Goal: Task Accomplishment & Management: Use online tool/utility

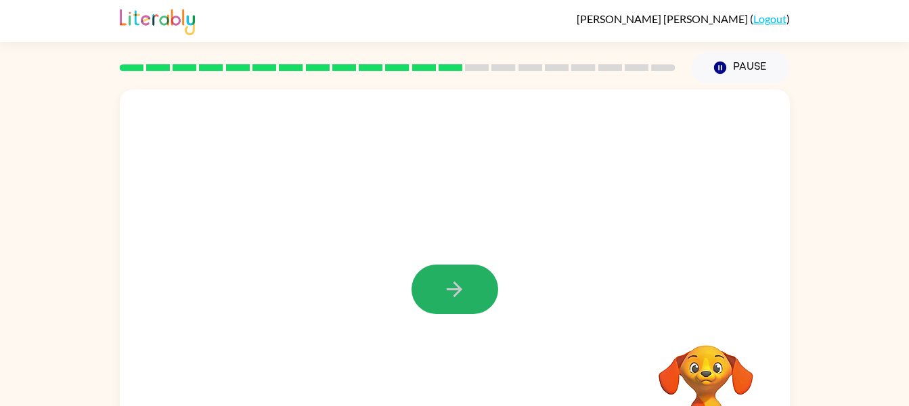
click at [464, 305] on button "button" at bounding box center [455, 289] width 87 height 49
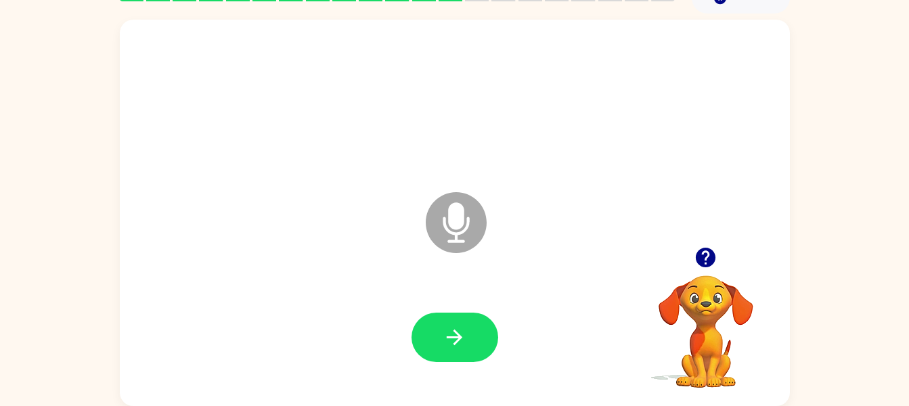
scroll to position [68, 0]
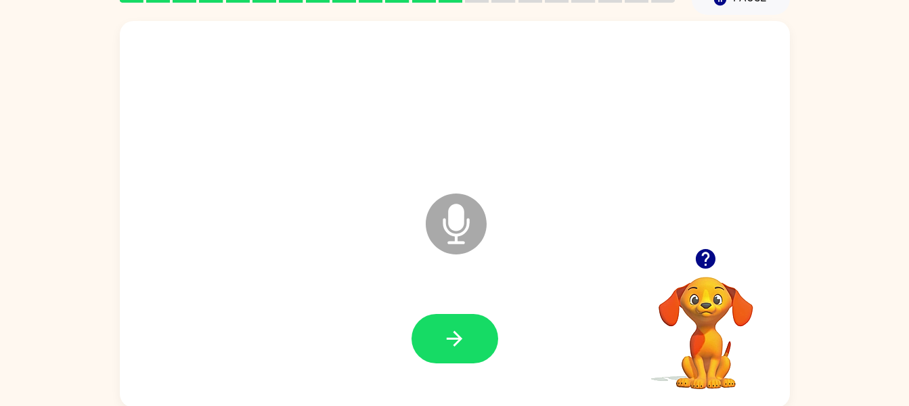
click at [456, 229] on icon "Microphone The Microphone is here when it is your turn to talk" at bounding box center [523, 241] width 203 height 102
click at [658, 267] on div at bounding box center [705, 259] width 135 height 35
click at [717, 309] on video "Your browser must support playing .mp4 files to use Literably. Please try using…" at bounding box center [705, 323] width 135 height 135
click at [721, 323] on video "Your browser must support playing .mp4 files to use Literably. Please try using…" at bounding box center [705, 323] width 135 height 135
click at [466, 211] on icon at bounding box center [456, 224] width 61 height 61
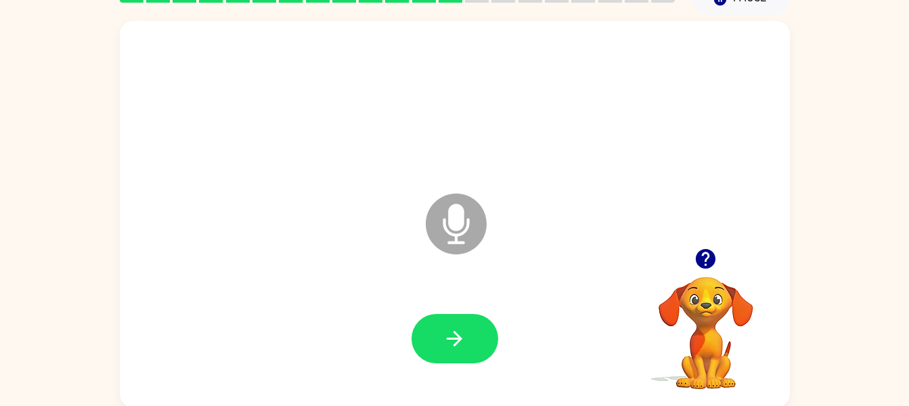
click at [456, 227] on icon "Microphone The Microphone is here when it is your turn to talk" at bounding box center [523, 241] width 203 height 102
click at [463, 232] on icon "Microphone The Microphone is here when it is your turn to talk" at bounding box center [523, 241] width 203 height 102
click at [460, 217] on icon "Microphone The Microphone is here when it is your turn to talk" at bounding box center [523, 241] width 203 height 102
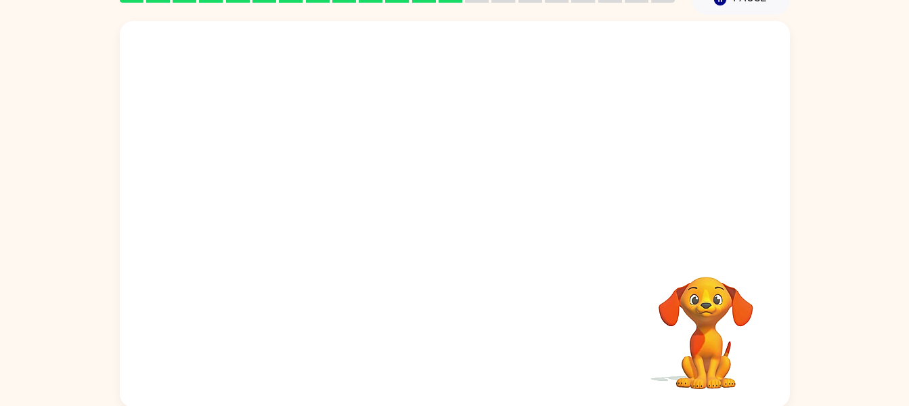
scroll to position [70, 0]
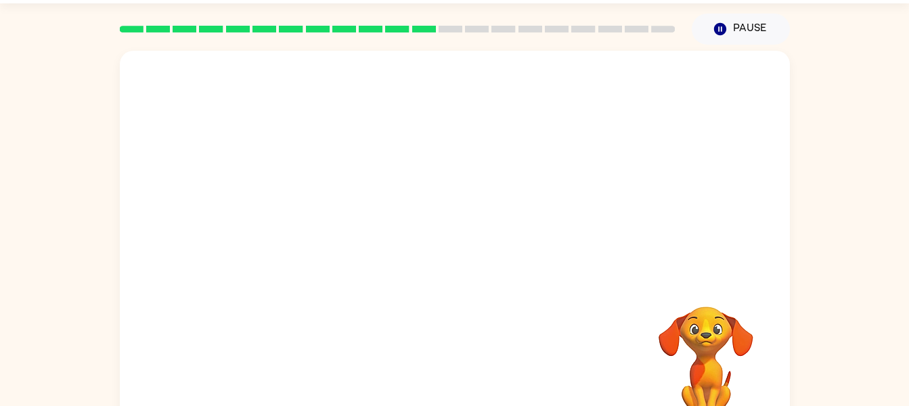
scroll to position [70, 0]
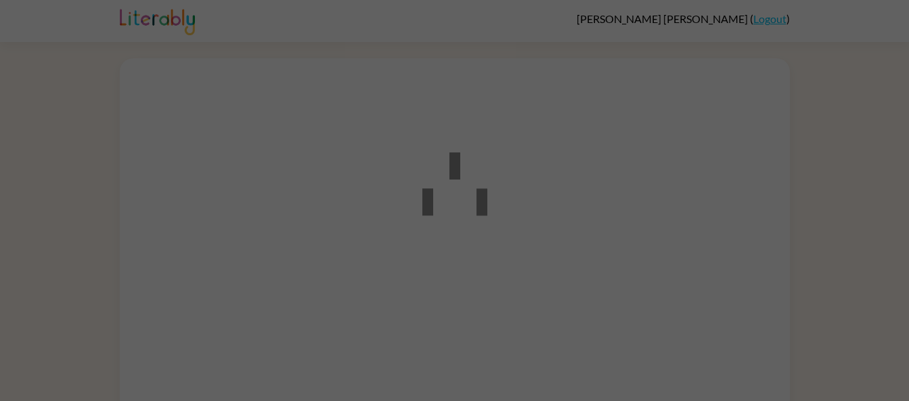
scroll to position [44, 0]
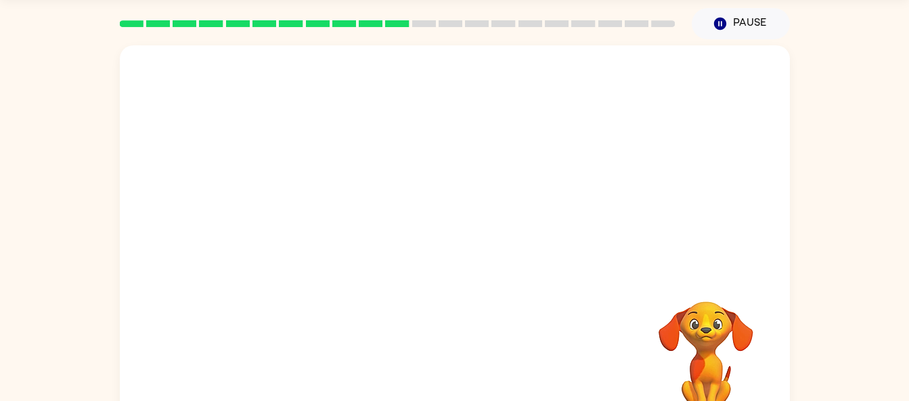
click at [709, 332] on video "Your browser must support playing .mp4 files to use Literably. Please try using…" at bounding box center [705, 347] width 135 height 135
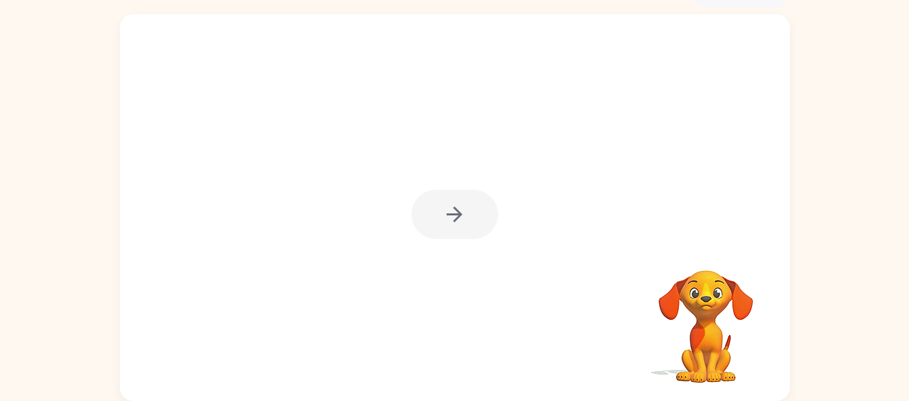
click at [718, 297] on video "Your browser must support playing .mp4 files to use Literably. Please try using…" at bounding box center [705, 316] width 135 height 135
click at [707, 272] on video "Your browser must support playing .mp4 files to use Literably. Please try using…" at bounding box center [705, 316] width 135 height 135
click at [709, 271] on video "Your browser must support playing .mp4 files to use Literably. Please try using…" at bounding box center [705, 316] width 135 height 135
click at [721, 314] on video "Your browser must support playing .mp4 files to use Literably. Please try using…" at bounding box center [705, 316] width 135 height 135
click at [720, 348] on video "Your browser must support playing .mp4 files to use Literably. Please try using…" at bounding box center [705, 316] width 135 height 135
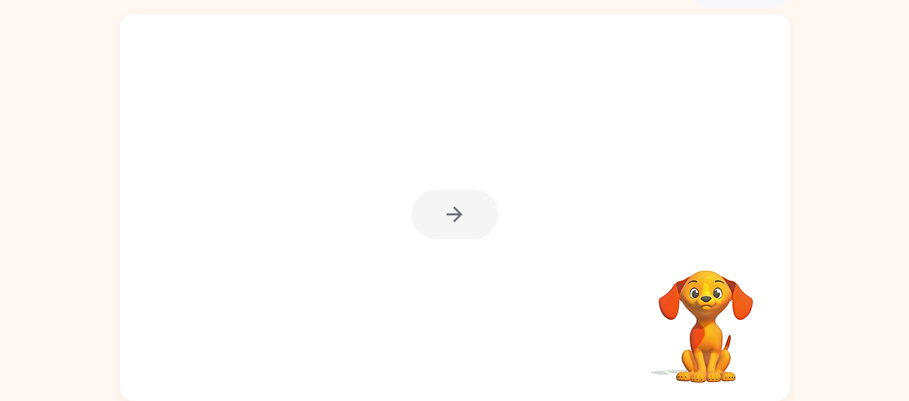
click at [682, 332] on video "Your browser must support playing .mp4 files to use Literably. Please try using…" at bounding box center [705, 316] width 135 height 135
click at [687, 320] on video "Your browser must support playing .mp4 files to use Literably. Please try using…" at bounding box center [705, 316] width 135 height 135
click at [702, 287] on video "Your browser must support playing .mp4 files to use Literably. Please try using…" at bounding box center [705, 316] width 135 height 135
click at [709, 274] on video "Your browser must support playing .mp4 files to use Literably. Please try using…" at bounding box center [705, 316] width 135 height 135
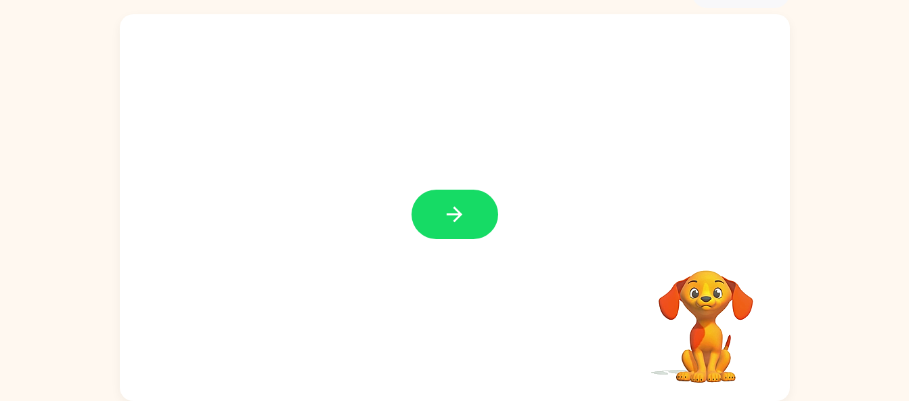
click at [479, 225] on button "button" at bounding box center [455, 214] width 87 height 49
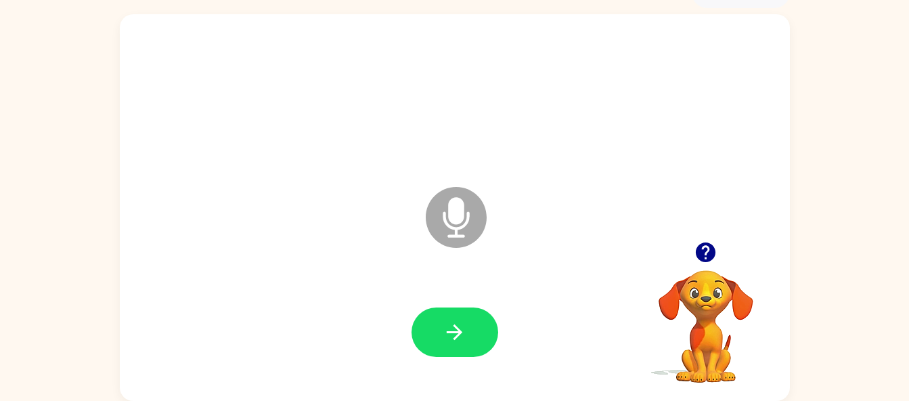
click at [464, 226] on icon "Microphone The Microphone is here when it is your turn to talk" at bounding box center [523, 234] width 203 height 102
click at [877, 141] on div "Microphone The Microphone is here when it is your turn to talk Your browser mus…" at bounding box center [454, 204] width 909 height 393
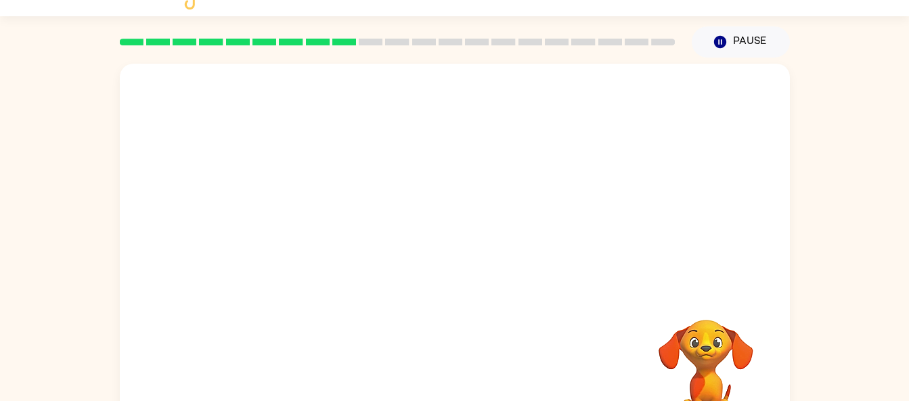
scroll to position [75, 0]
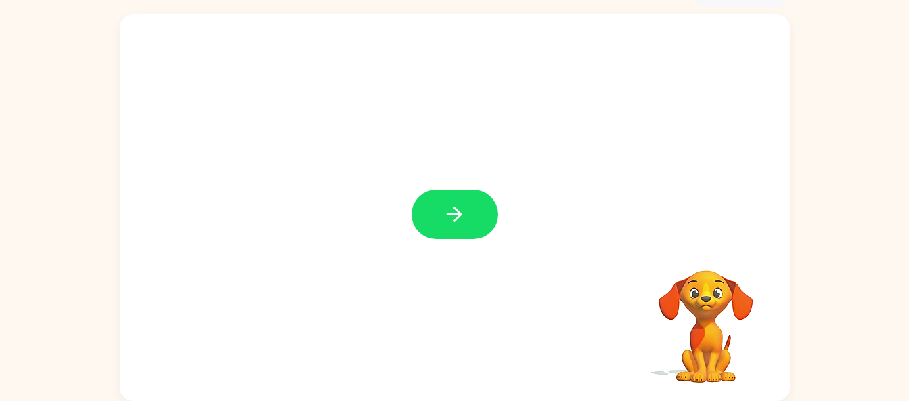
click at [435, 226] on button "button" at bounding box center [455, 214] width 87 height 49
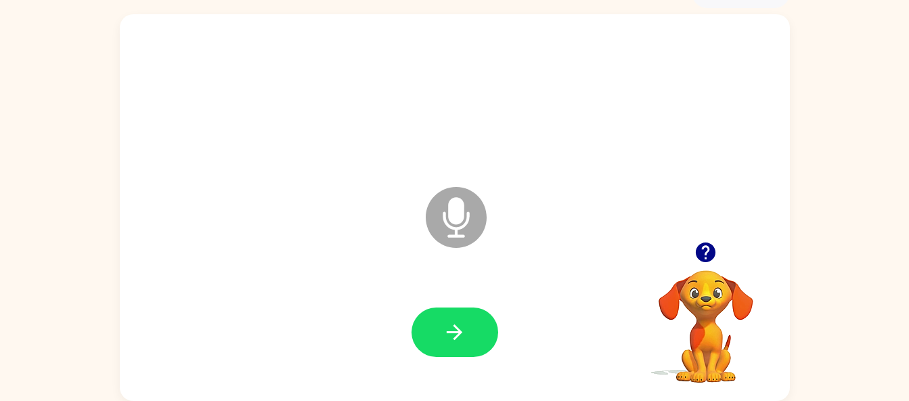
click at [484, 334] on button "button" at bounding box center [455, 331] width 87 height 49
drag, startPoint x: 484, startPoint y: 334, endPoint x: 441, endPoint y: 330, distance: 42.8
click at [441, 330] on button "button" at bounding box center [455, 331] width 87 height 49
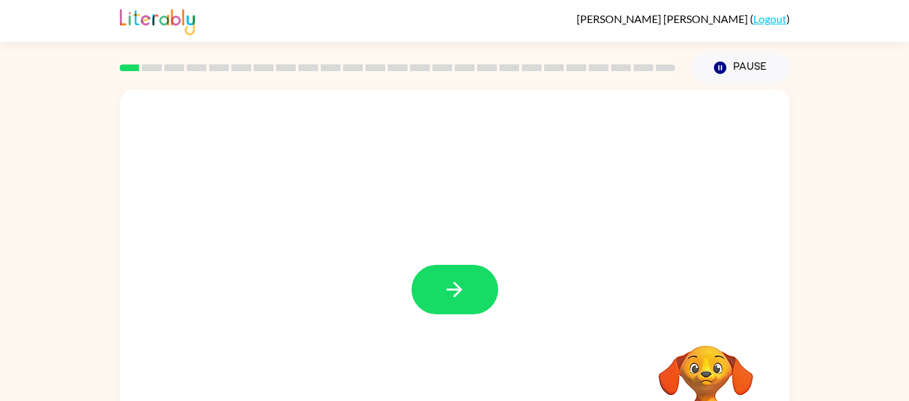
click at [454, 303] on button "button" at bounding box center [455, 289] width 87 height 49
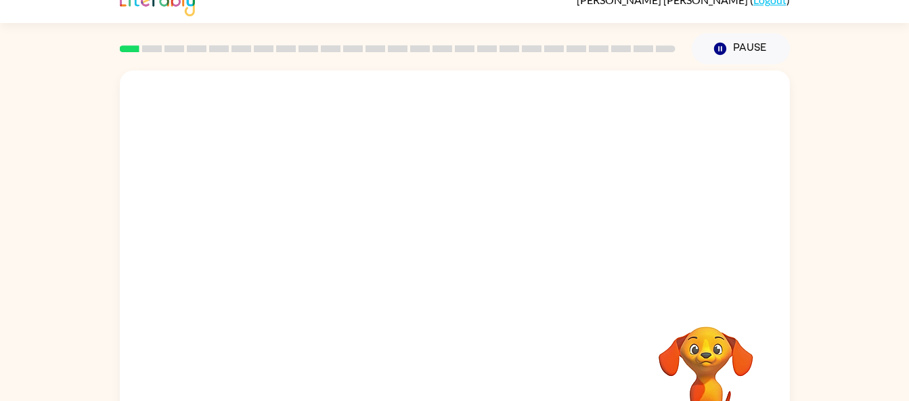
scroll to position [75, 0]
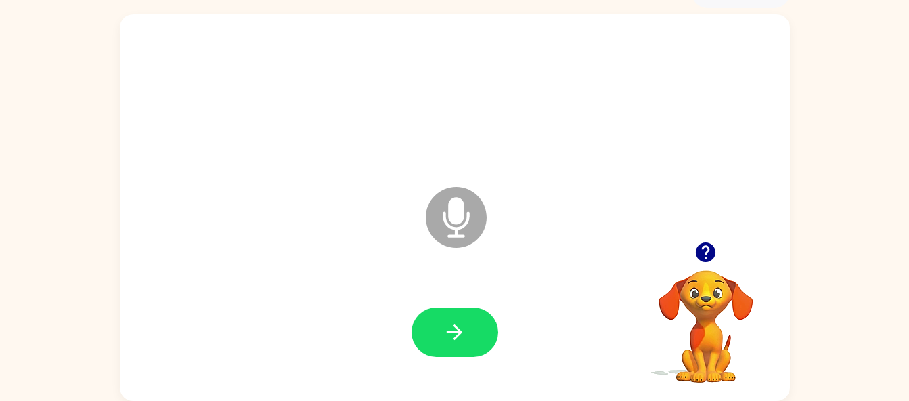
click at [483, 338] on button "button" at bounding box center [455, 331] width 87 height 49
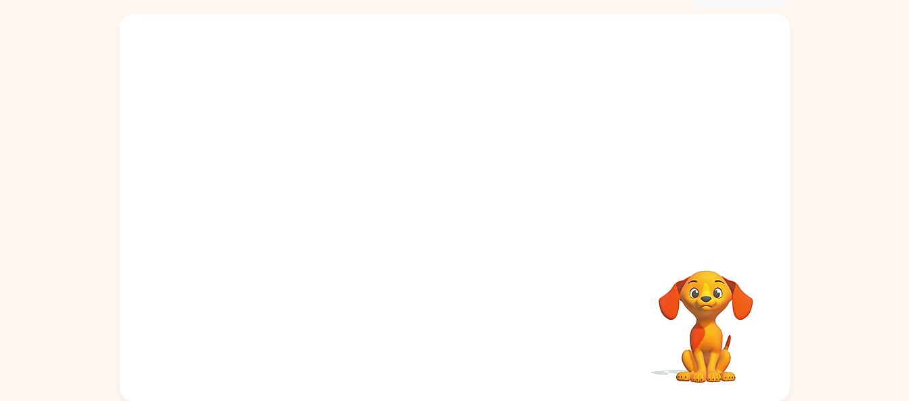
click at [401, 310] on div at bounding box center [454, 332] width 643 height 111
